Goal: Information Seeking & Learning: Learn about a topic

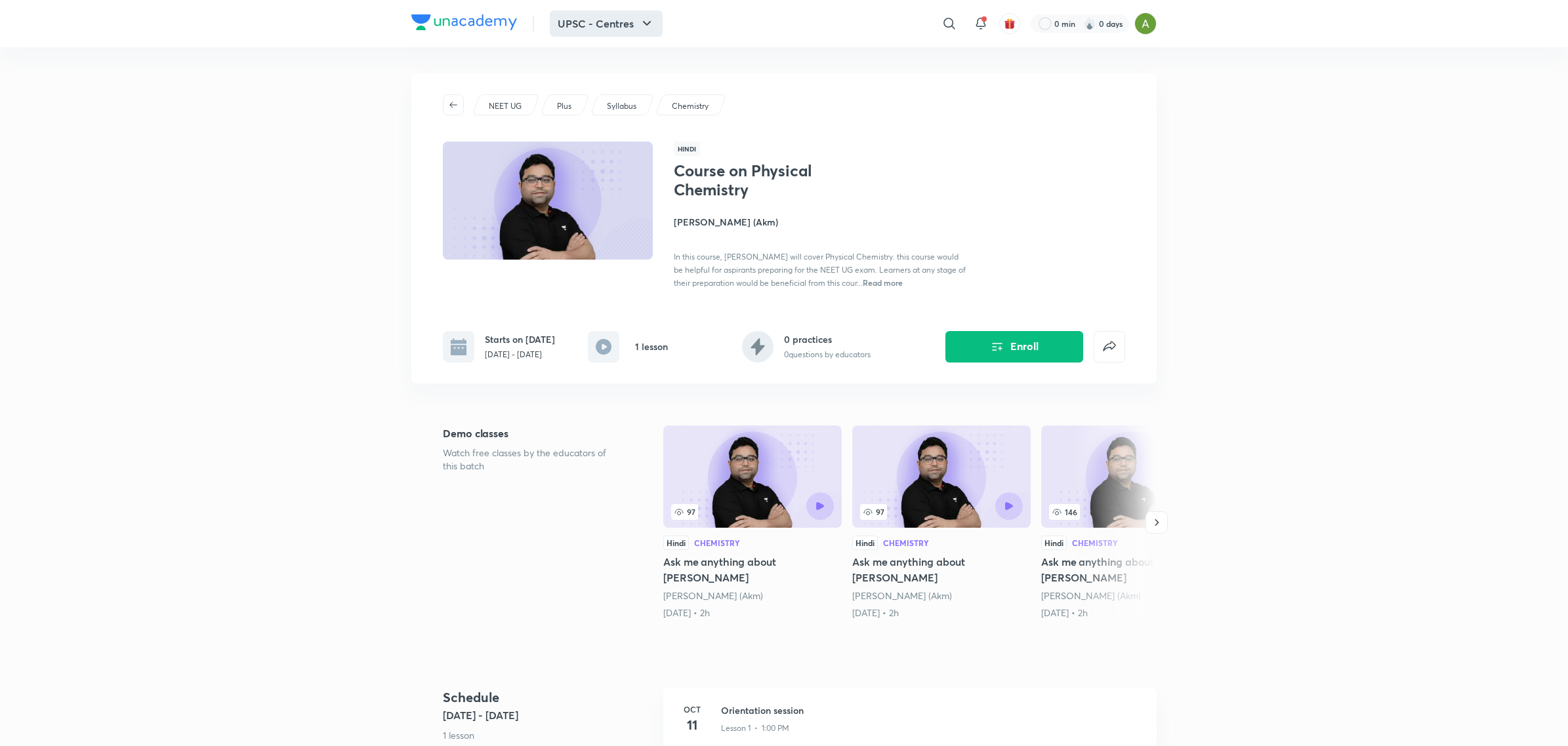
click at [635, 20] on button "UPSC - Centres" at bounding box center [606, 24] width 113 height 27
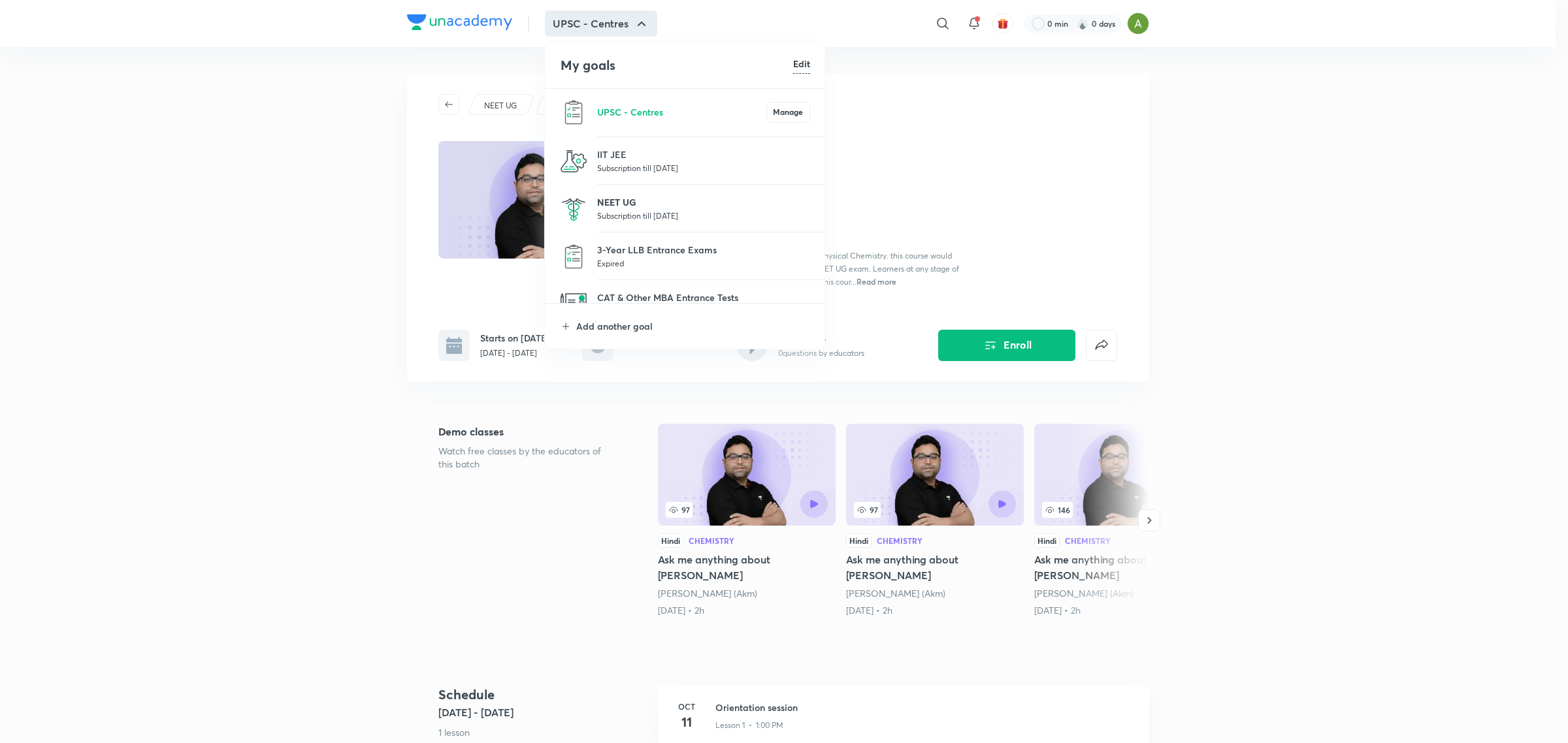
click at [602, 197] on p "NEET UG" at bounding box center [704, 202] width 213 height 14
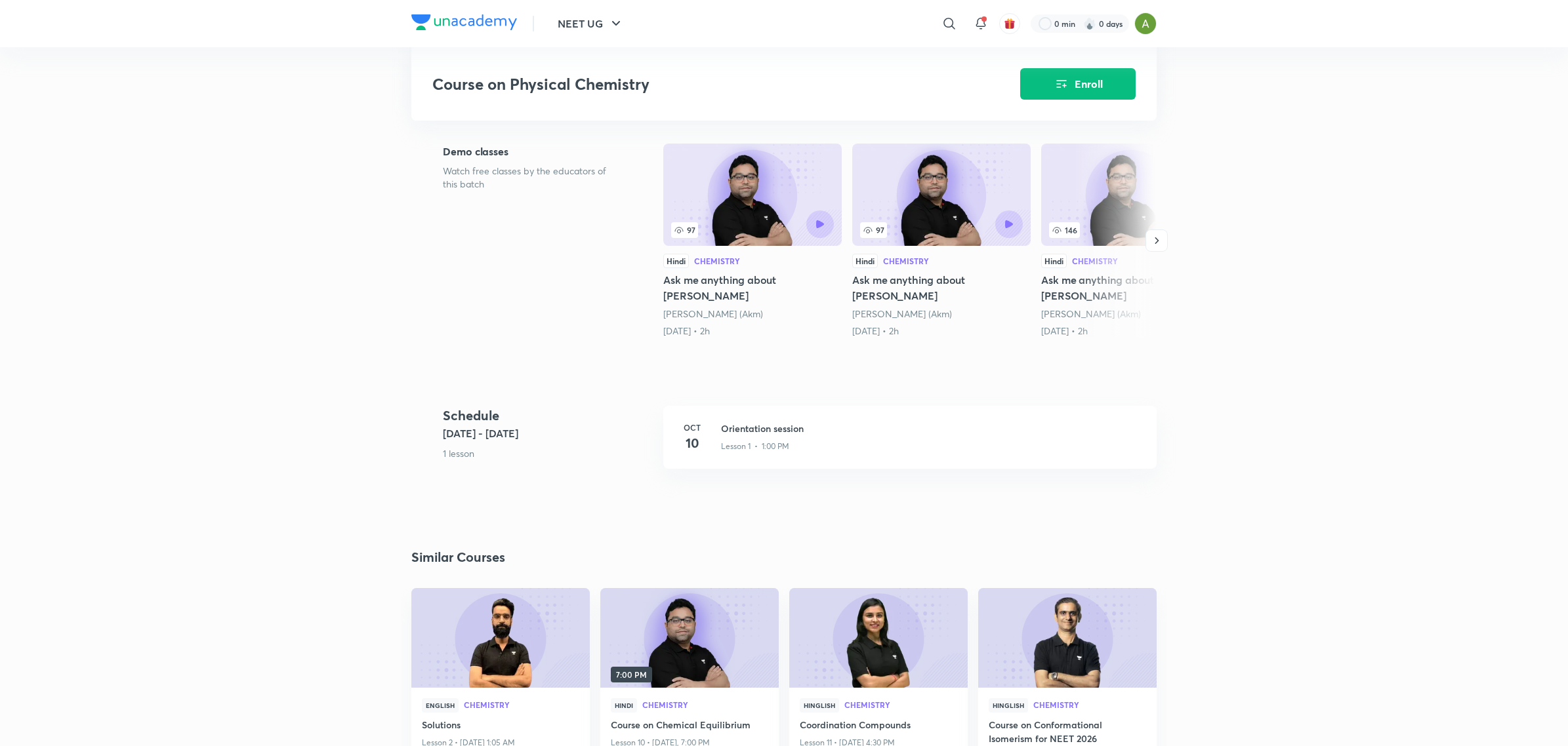
scroll to position [281, 0]
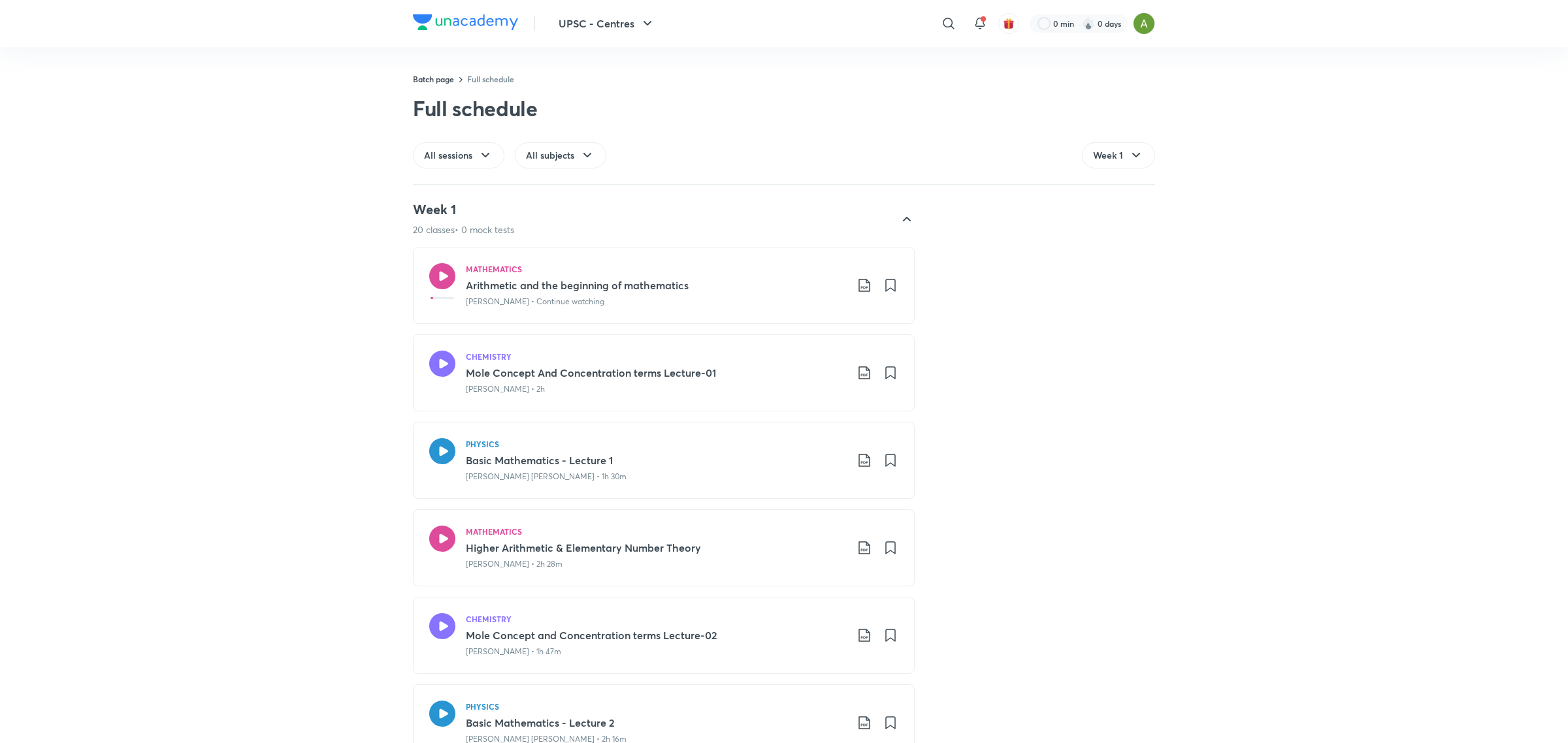
scroll to position [2686, 0]
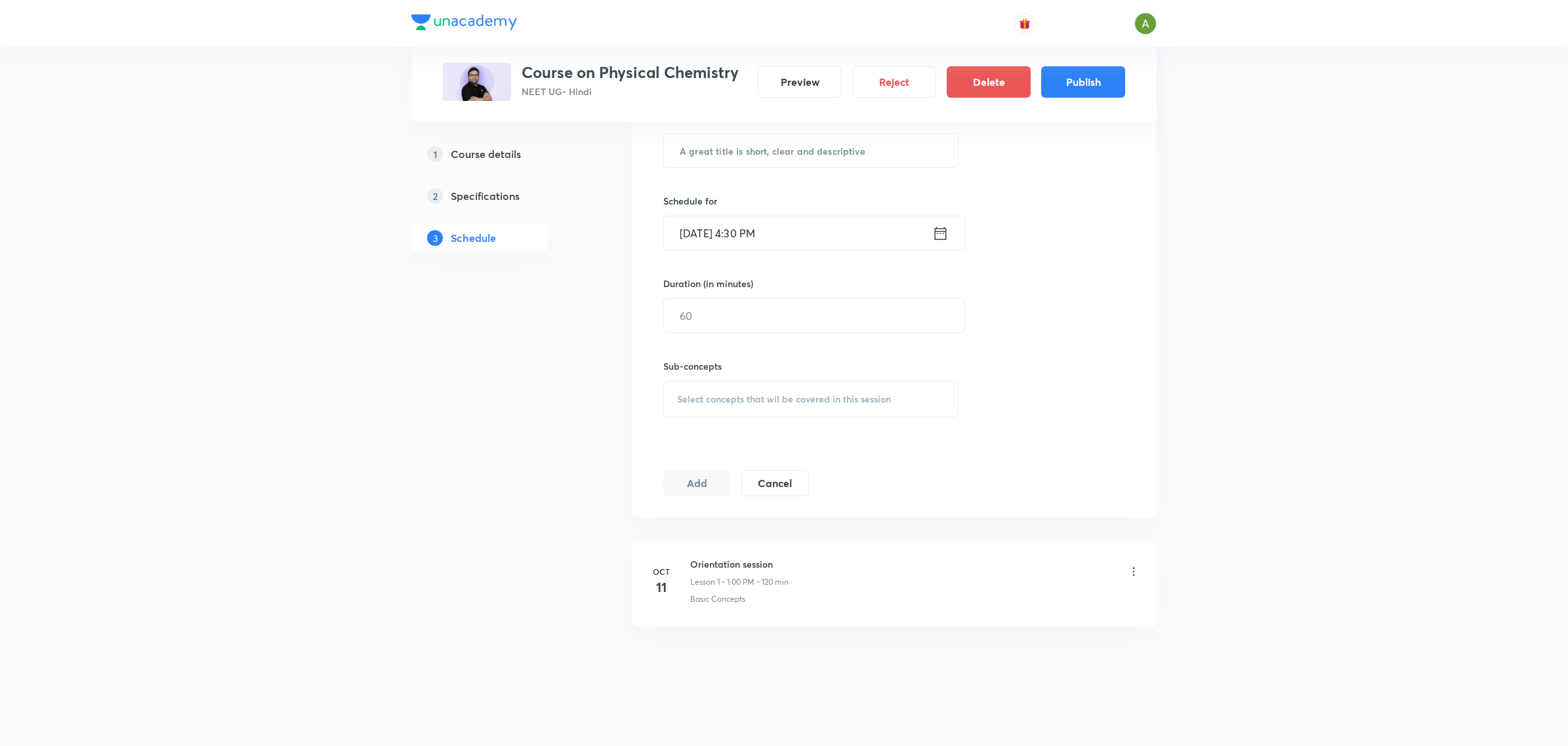
scroll to position [382, 0]
click at [1064, 80] on button "Publish" at bounding box center [1083, 80] width 84 height 31
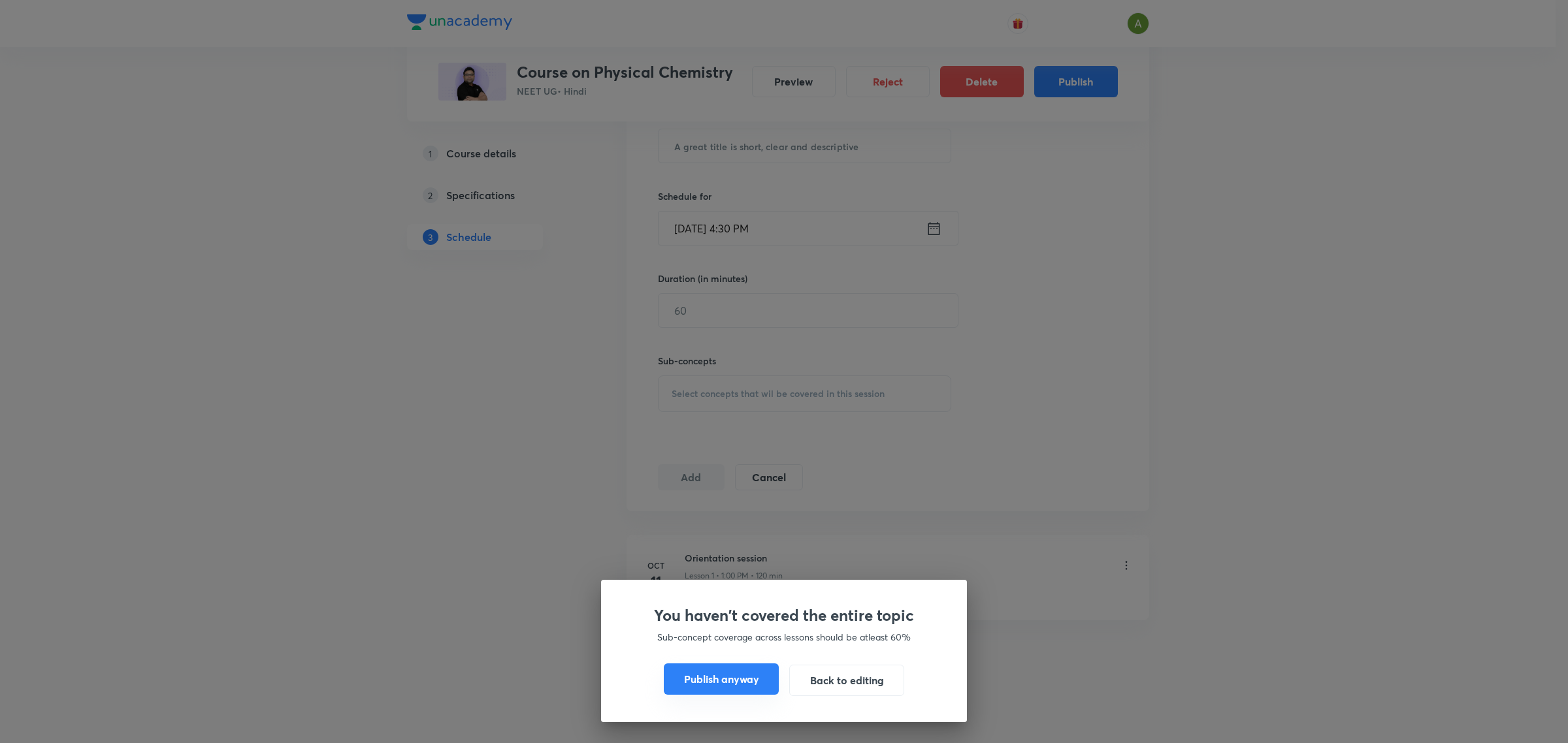
click at [687, 677] on button "Publish anyway" at bounding box center [721, 679] width 115 height 31
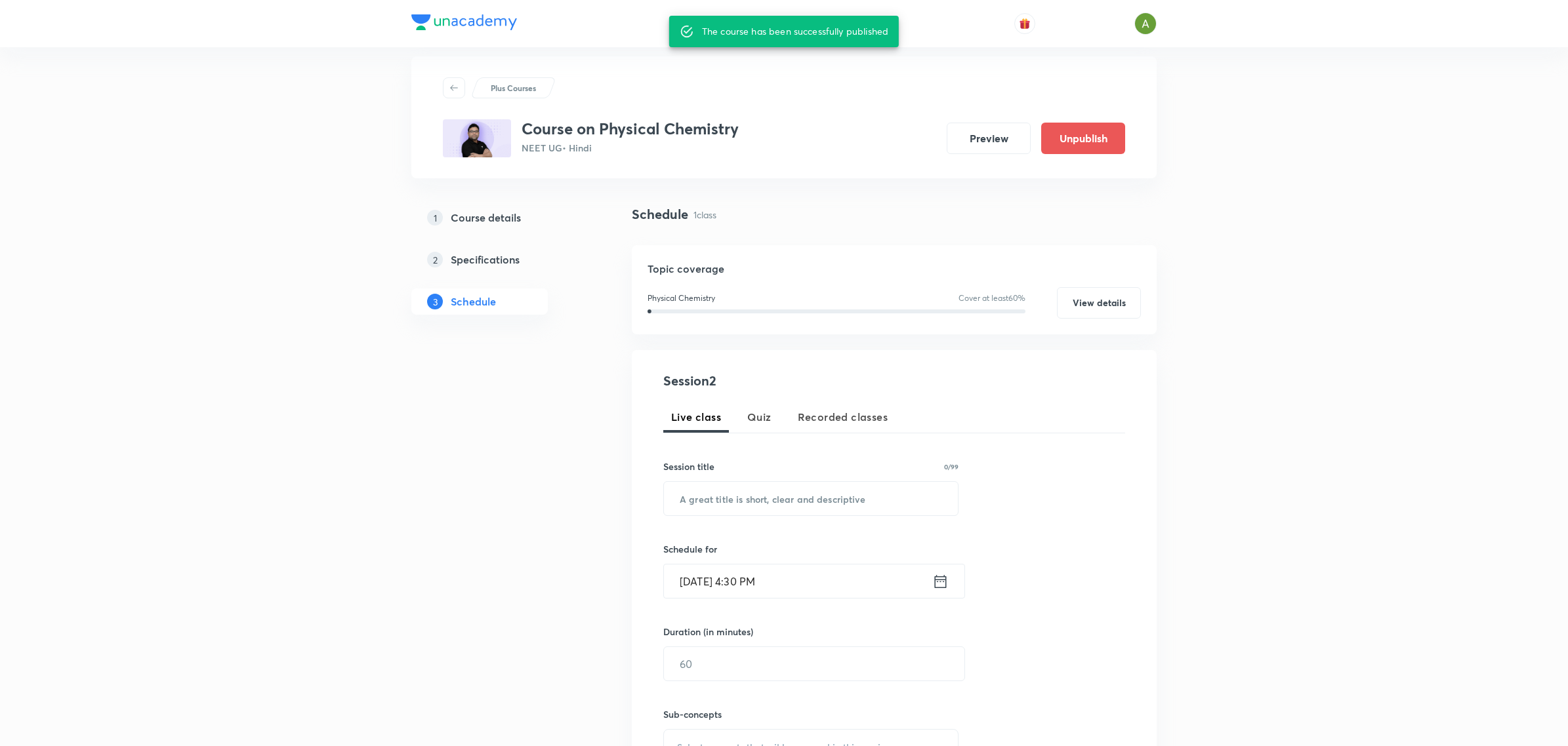
scroll to position [0, 0]
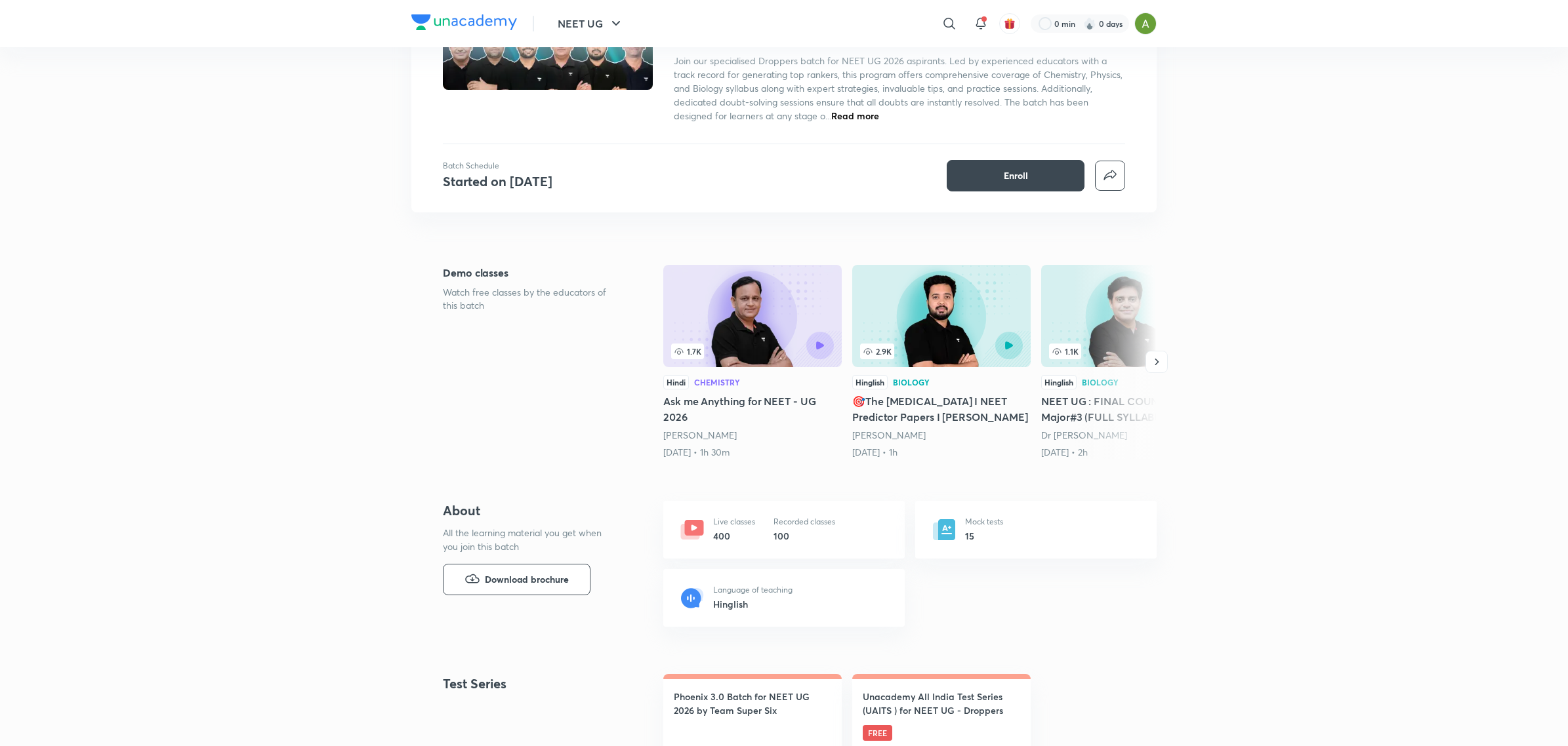
scroll to position [178, 0]
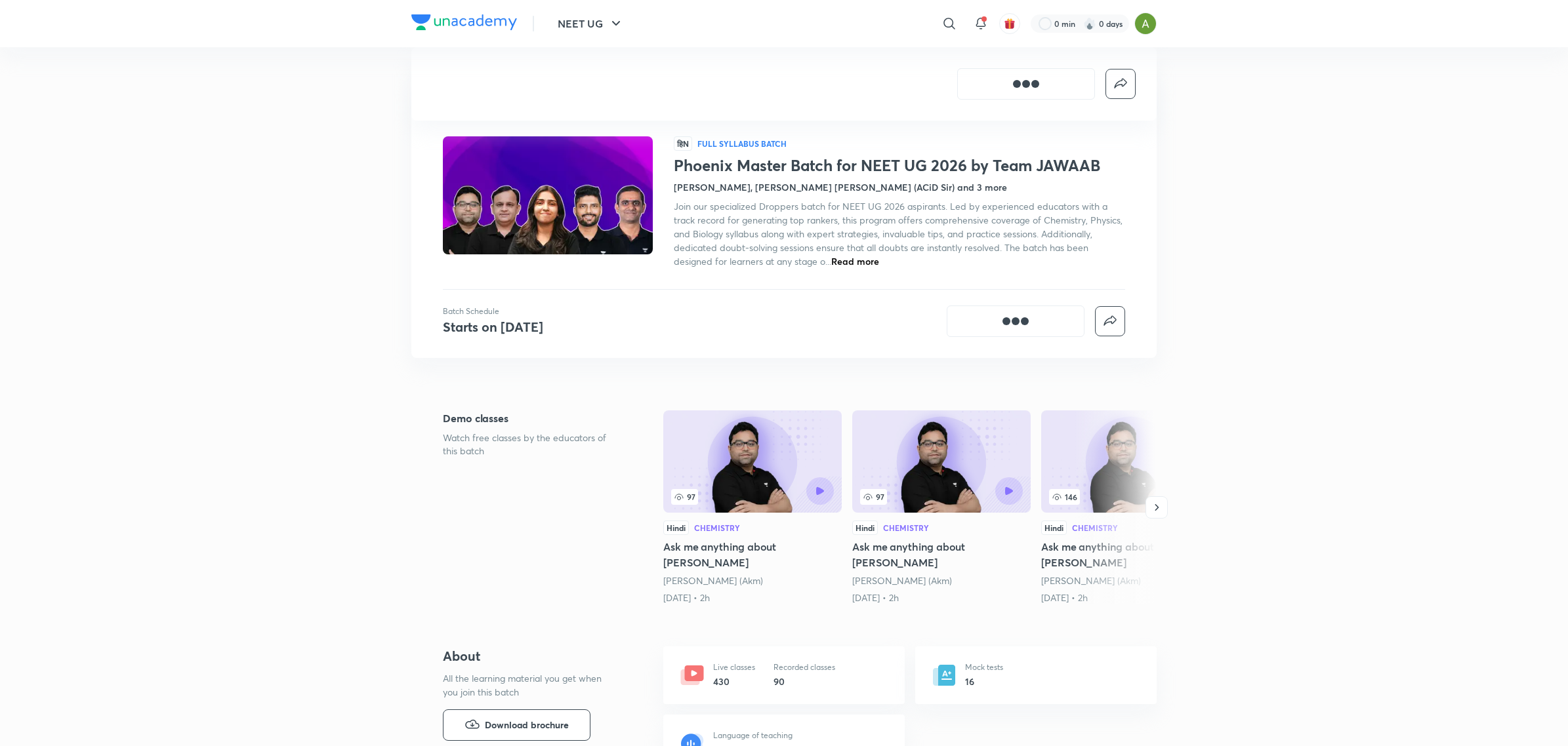
scroll to position [301, 0]
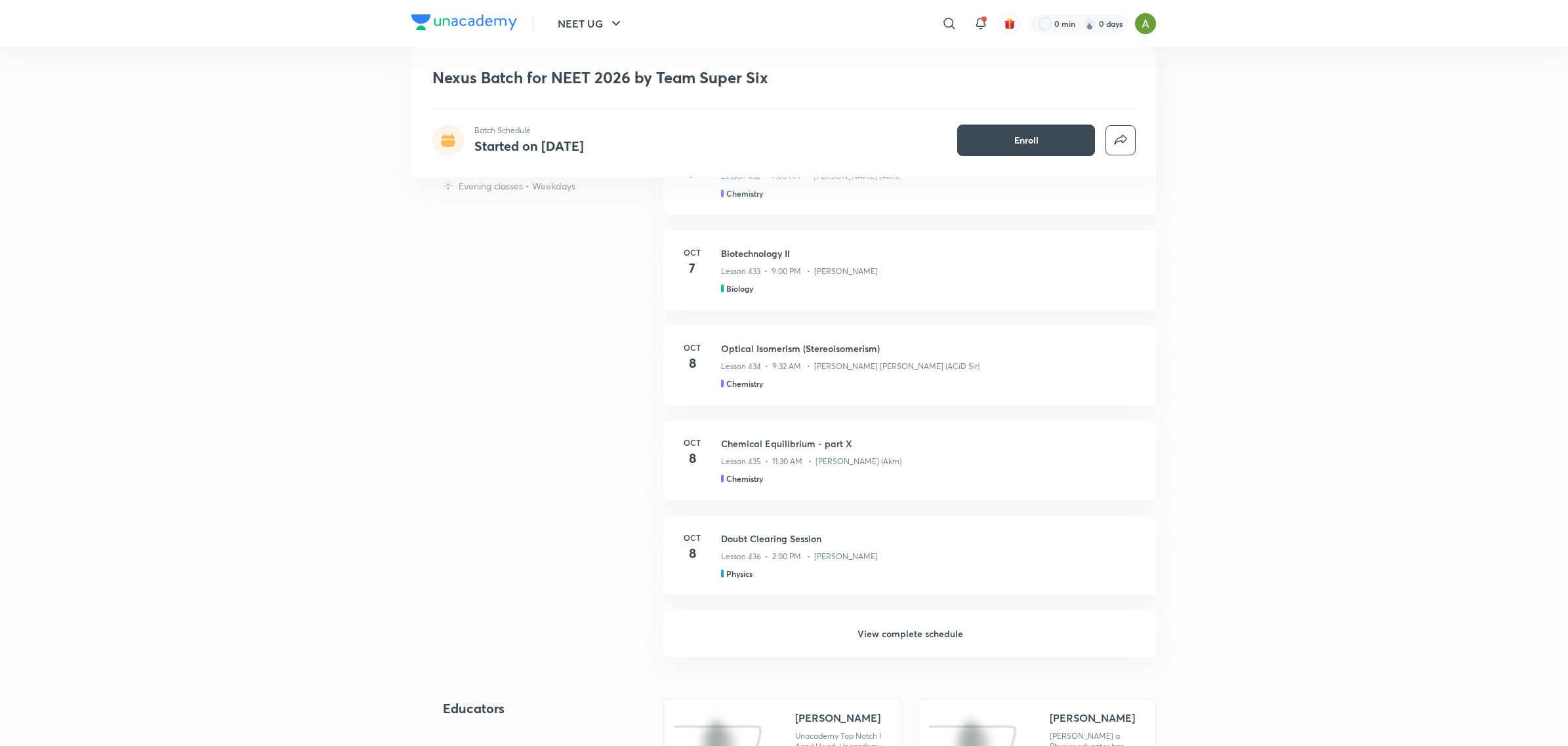
scroll to position [975, 0]
